Goal: Book appointment/travel/reservation

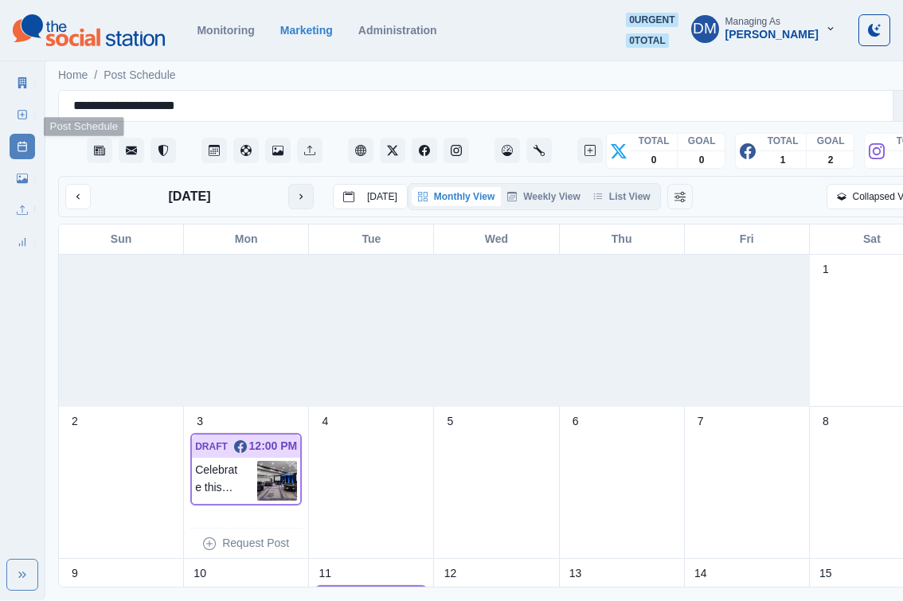
click at [288, 184] on button "next month" at bounding box center [300, 196] width 25 height 25
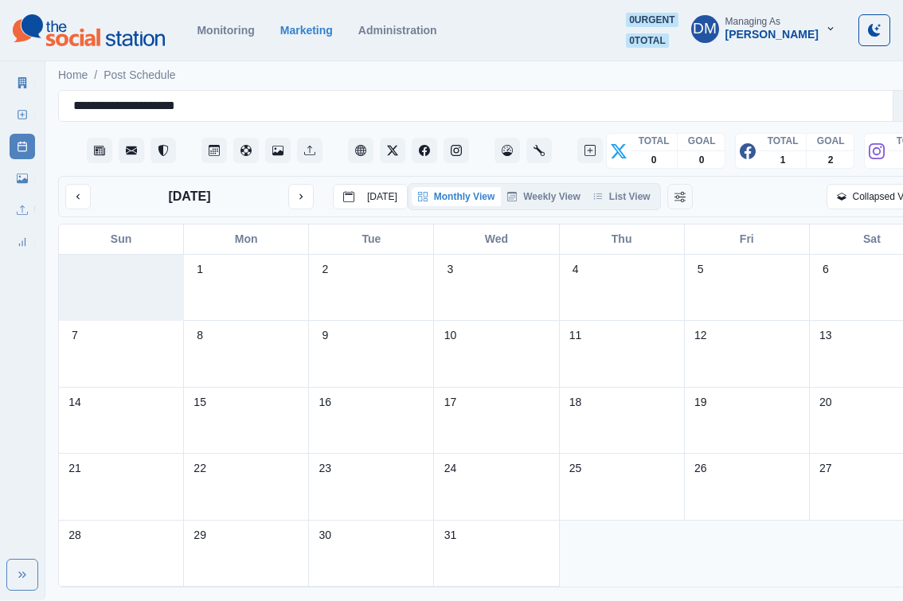
click at [80, 184] on div "[DATE] [DATE]" at bounding box center [236, 196] width 342 height 25
click at [64, 176] on div "[DATE] [DATE] Monthly View Weekly View List View Collapsed View" at bounding box center [496, 196] width 877 height 41
click at [65, 184] on button "previous month" at bounding box center [77, 196] width 25 height 25
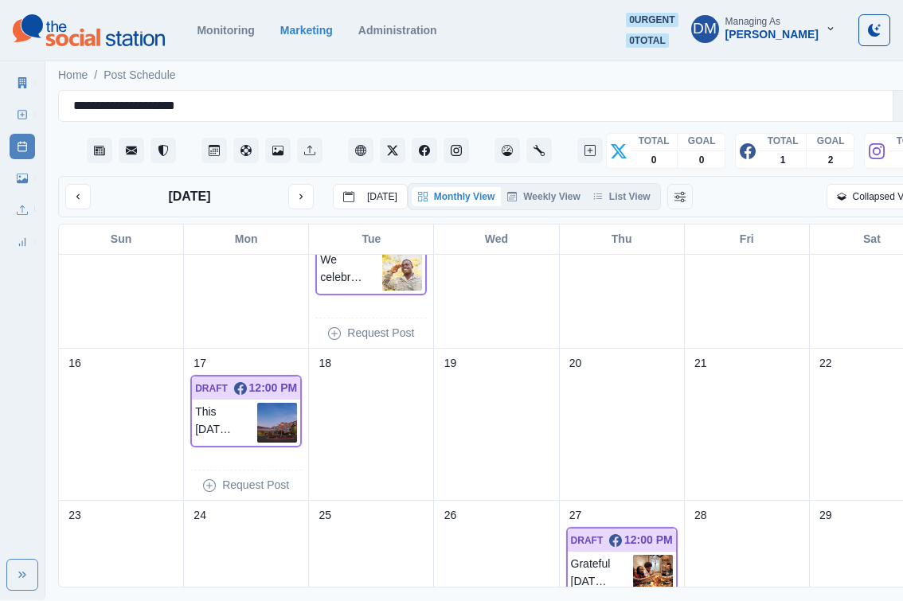
scroll to position [212, 0]
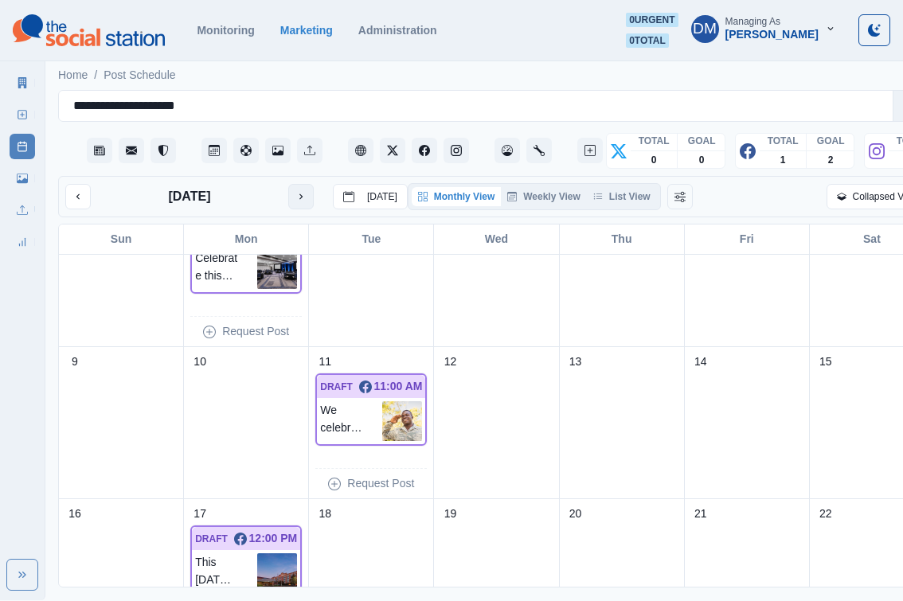
click at [288, 184] on button "next month" at bounding box center [300, 196] width 25 height 25
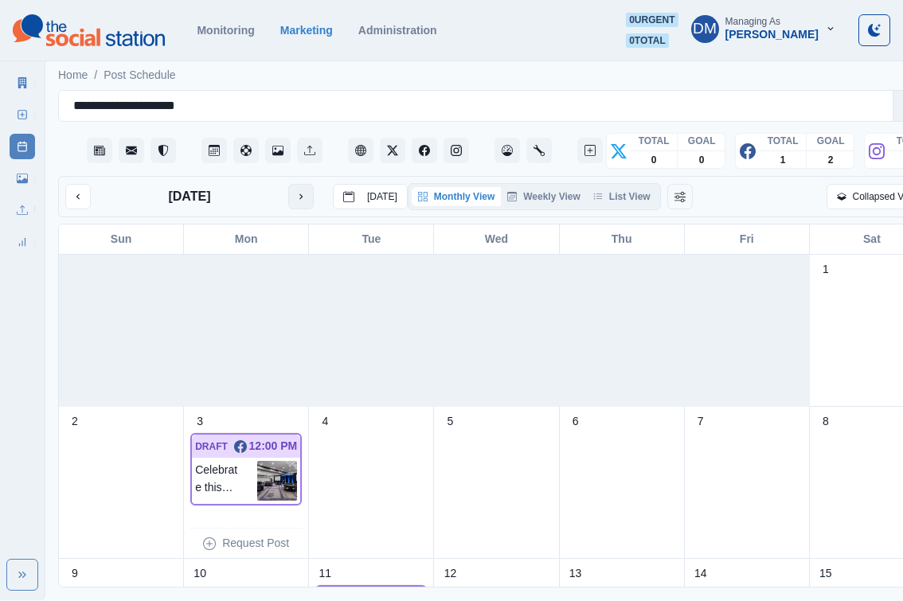
click at [295, 191] on icon "next month" at bounding box center [300, 196] width 11 height 11
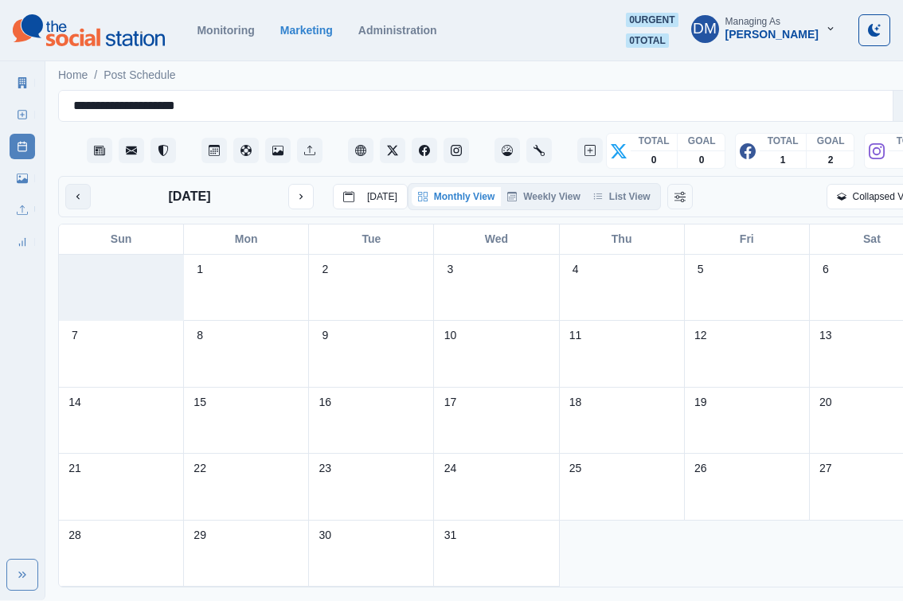
click at [76, 184] on button "previous month" at bounding box center [77, 196] width 25 height 25
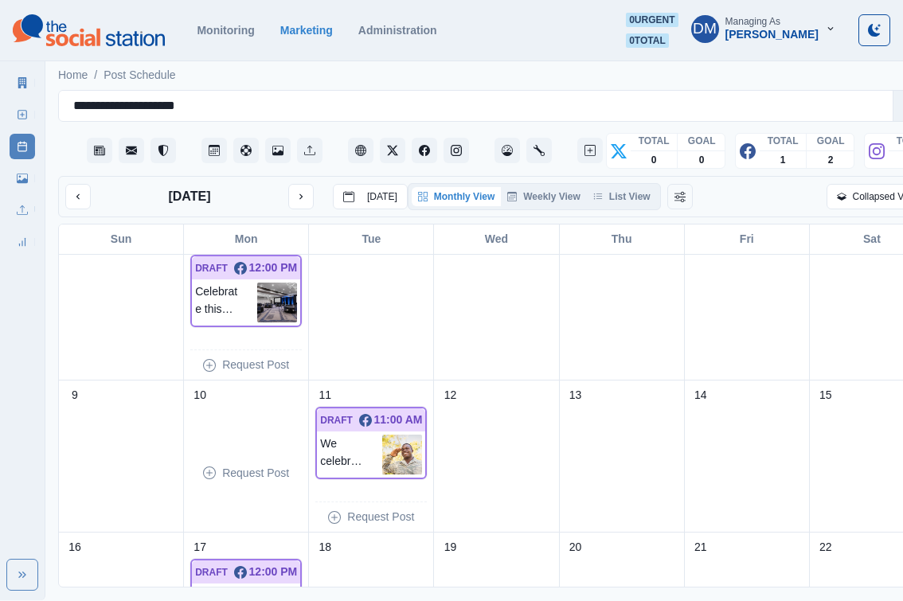
scroll to position [170, 0]
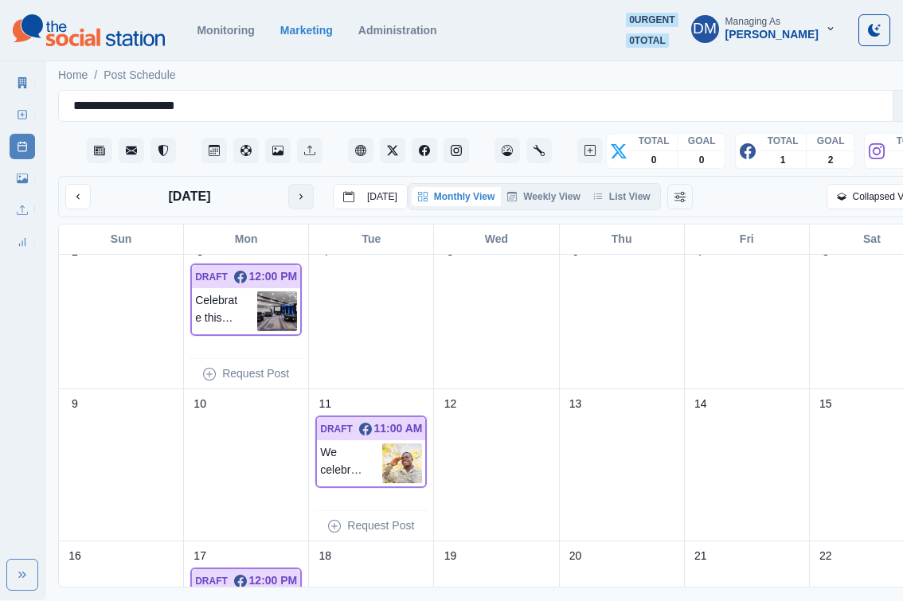
click at [295, 191] on icon "next month" at bounding box center [300, 196] width 11 height 11
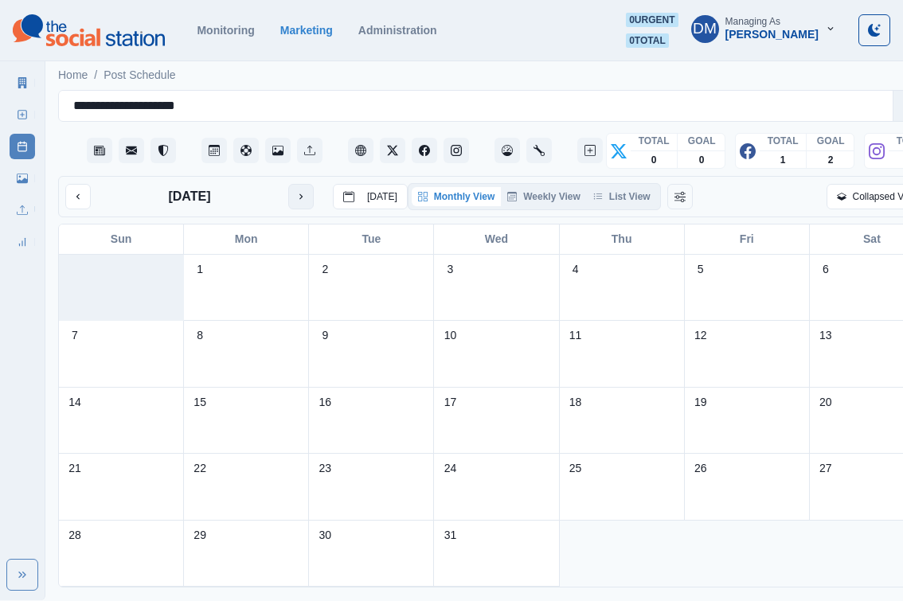
scroll to position [0, 0]
click at [76, 194] on icon "previous month" at bounding box center [77, 197] width 3 height 6
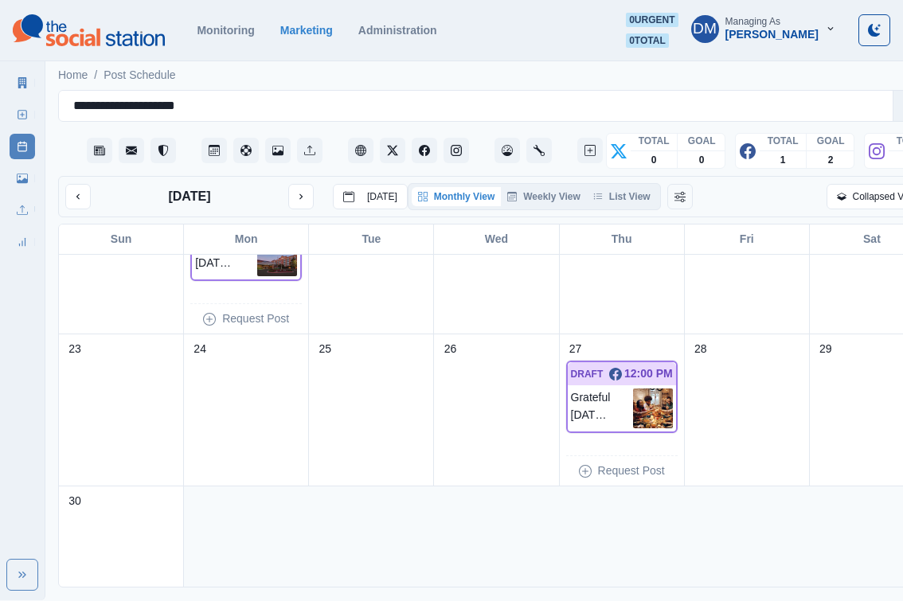
scroll to position [580, 0]
